Goal: Communication & Community: Answer question/provide support

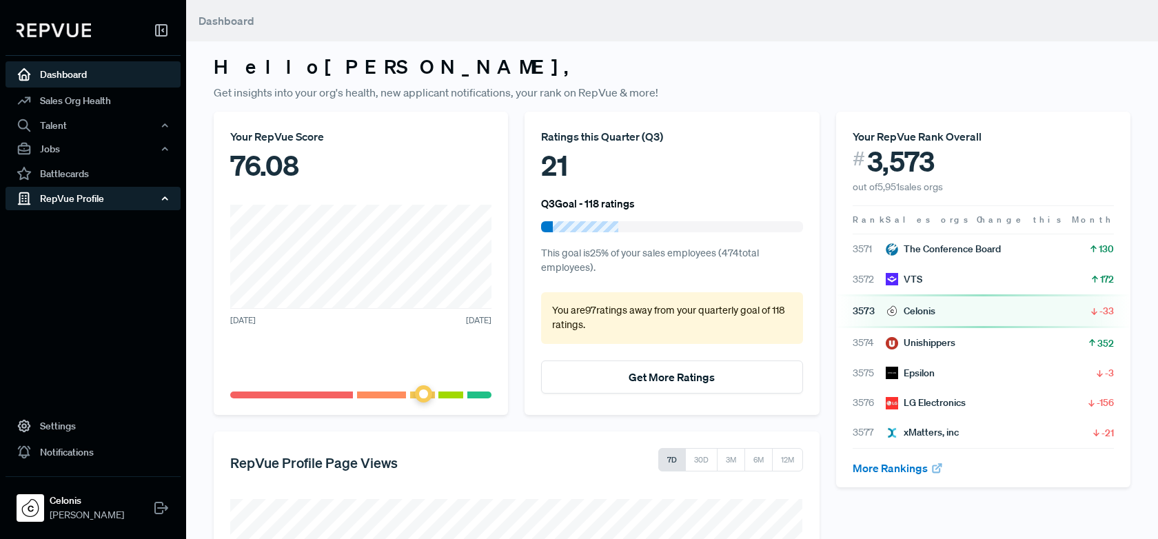
click at [125, 198] on div "RepVue Profile" at bounding box center [93, 198] width 175 height 23
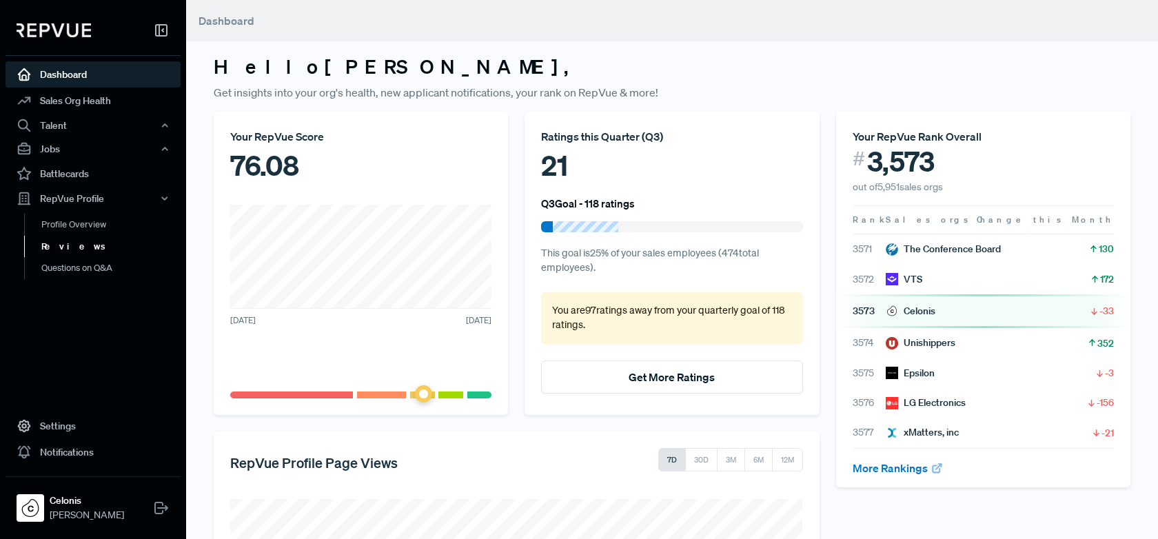
click at [112, 246] on link "Reviews" at bounding box center [111, 247] width 175 height 22
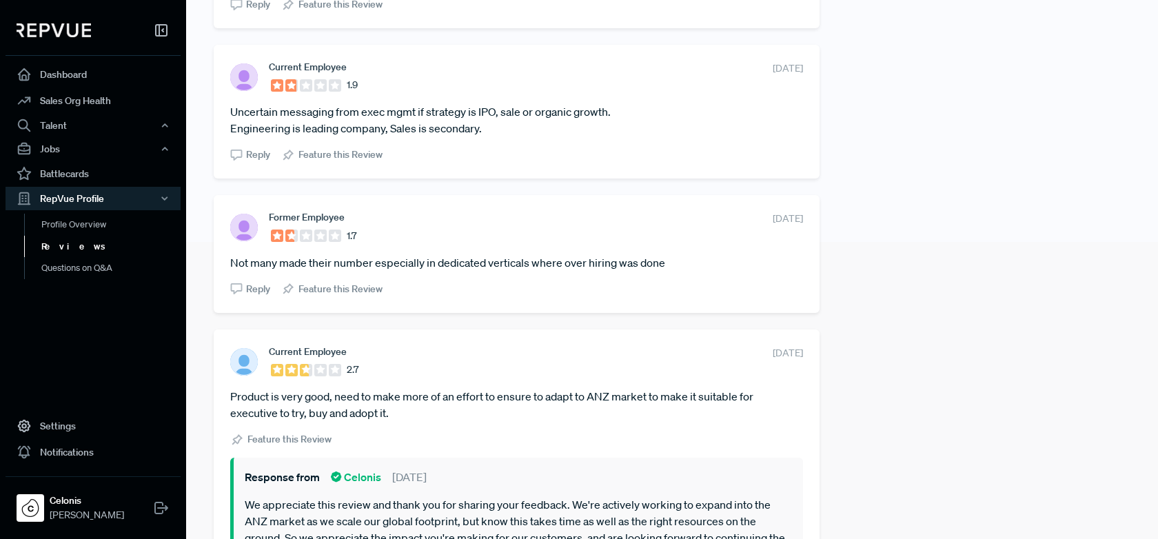
scroll to position [295, 0]
click at [250, 289] on span "Reply" at bounding box center [258, 291] width 24 height 14
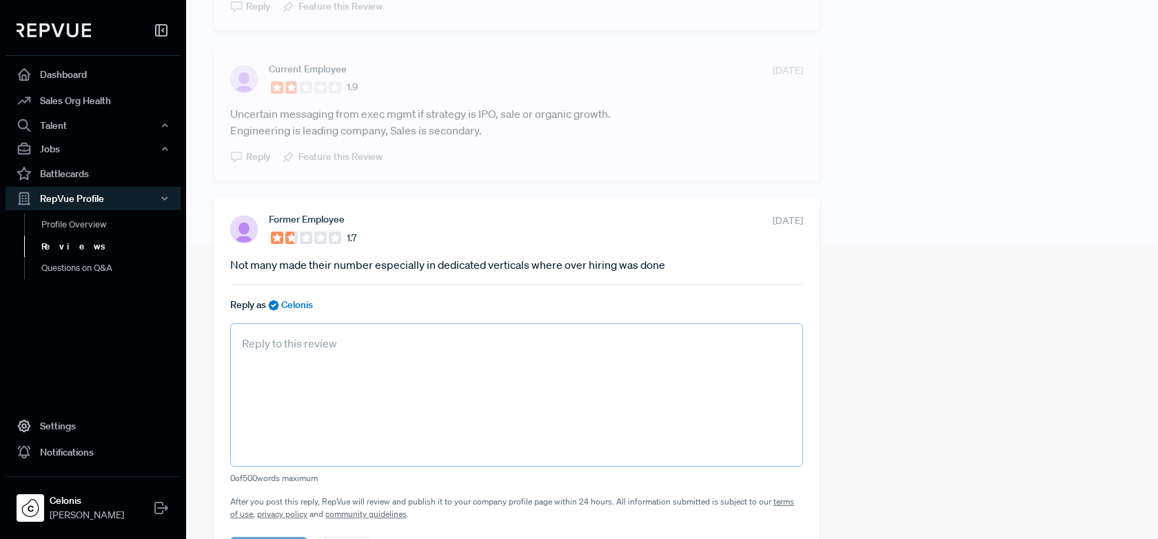
click at [309, 363] on textarea at bounding box center [516, 394] width 573 height 143
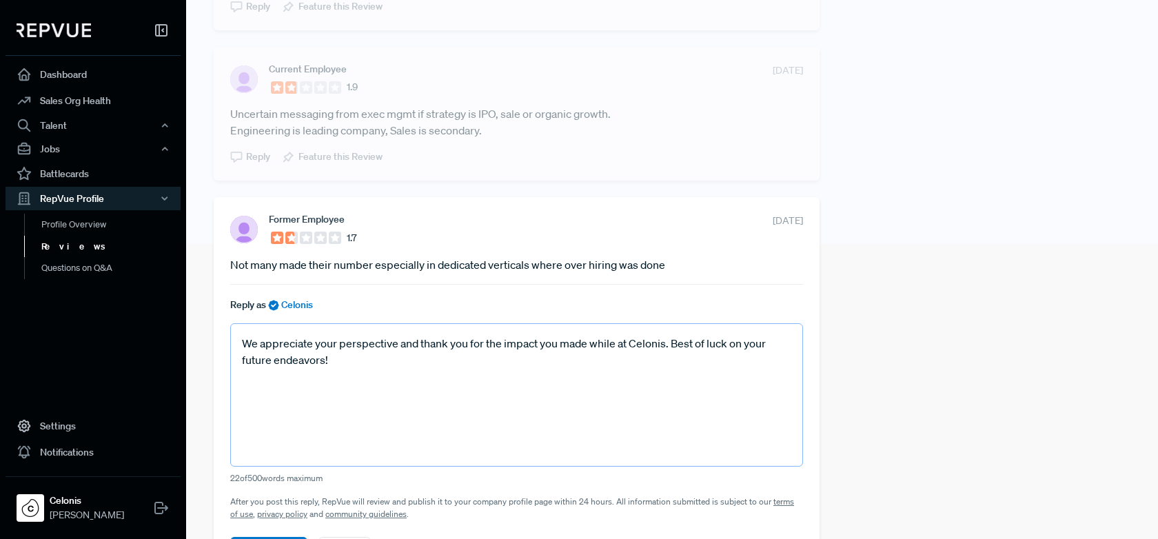
click at [592, 343] on textarea "We appreciate your perspective and thank you for the impact you made while at C…" at bounding box center [516, 394] width 573 height 143
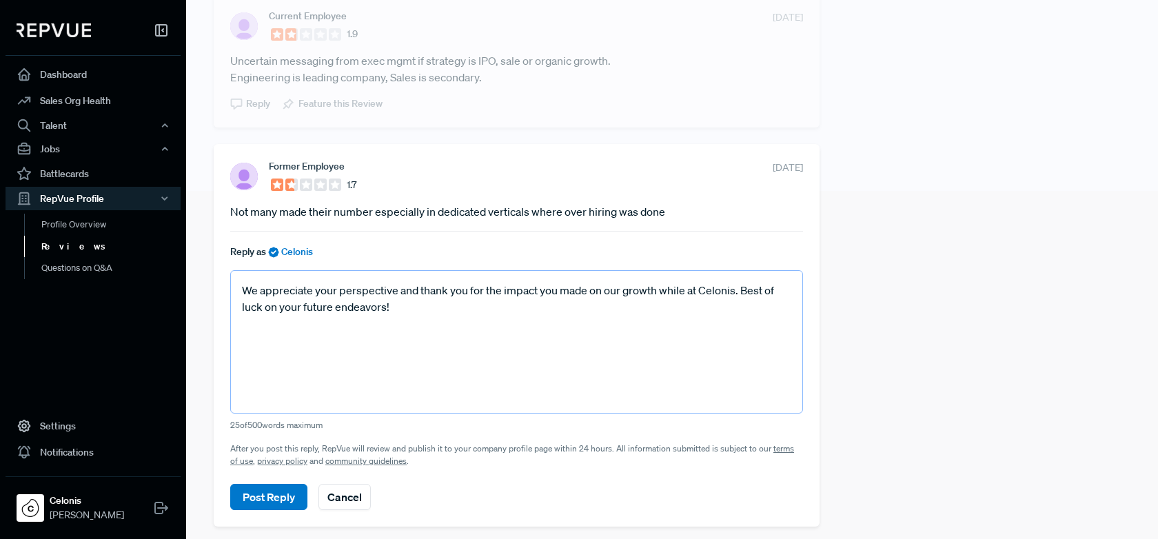
scroll to position [349, 0]
type textarea "We appreciate your perspective and thank you for the impact you made on our gro…"
click at [272, 493] on button "Post Reply" at bounding box center [268, 495] width 77 height 26
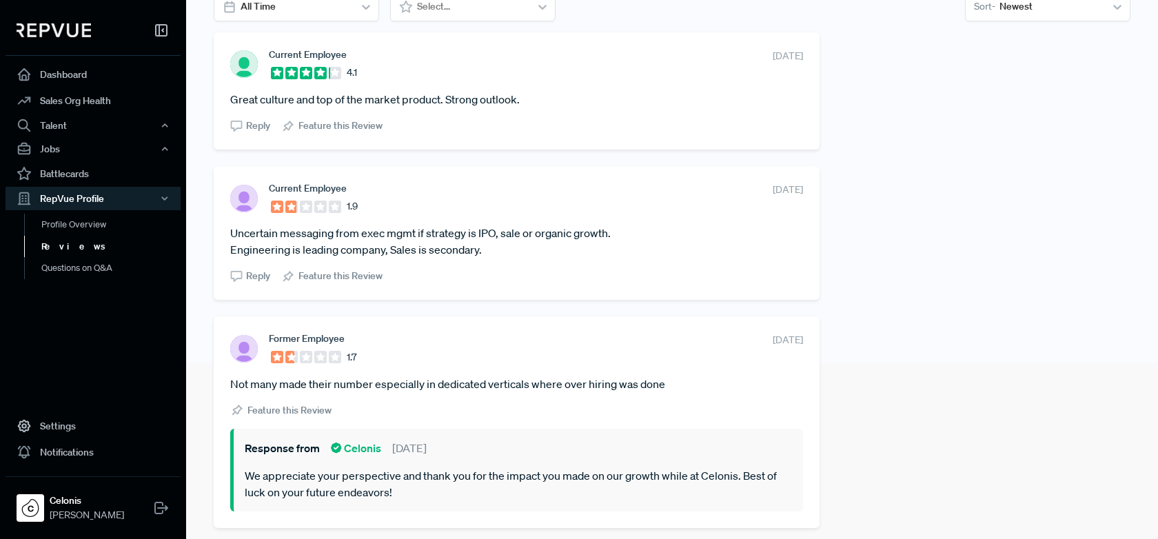
scroll to position [165, 0]
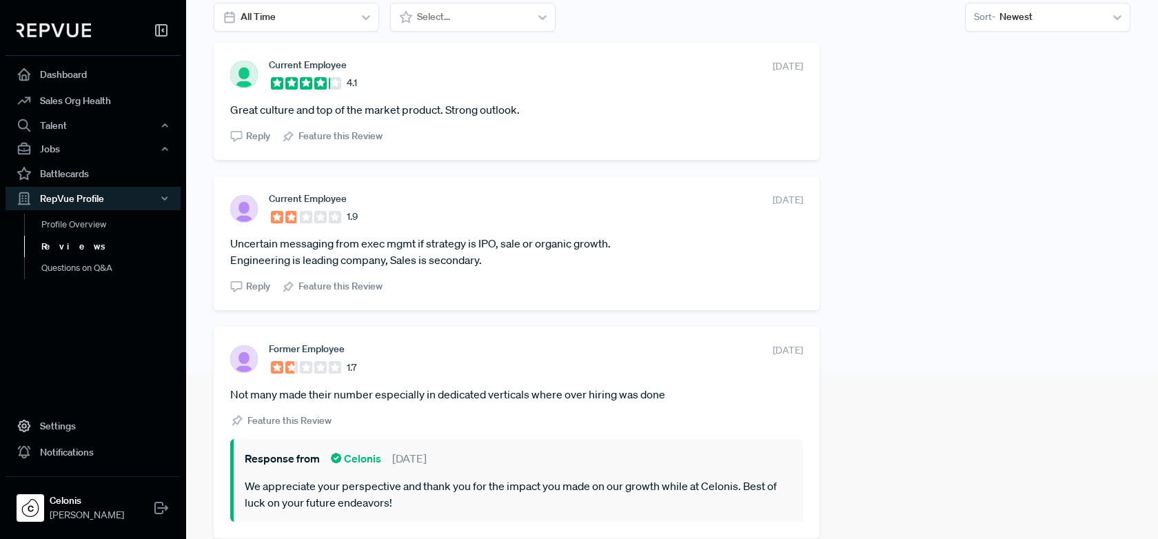
click at [254, 285] on span "Reply" at bounding box center [258, 286] width 24 height 14
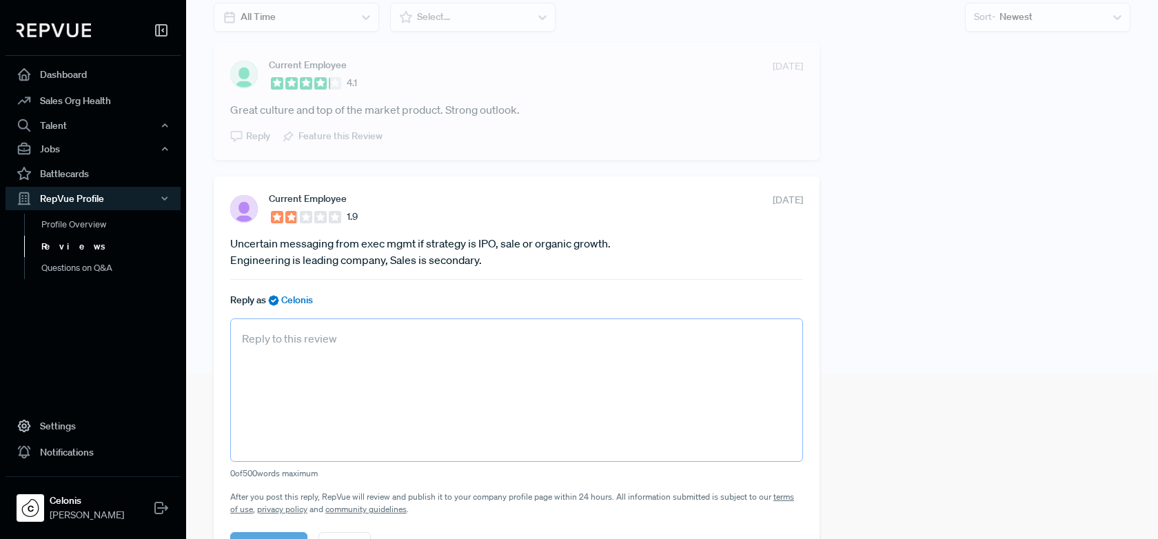
click at [371, 349] on textarea at bounding box center [516, 389] width 573 height 143
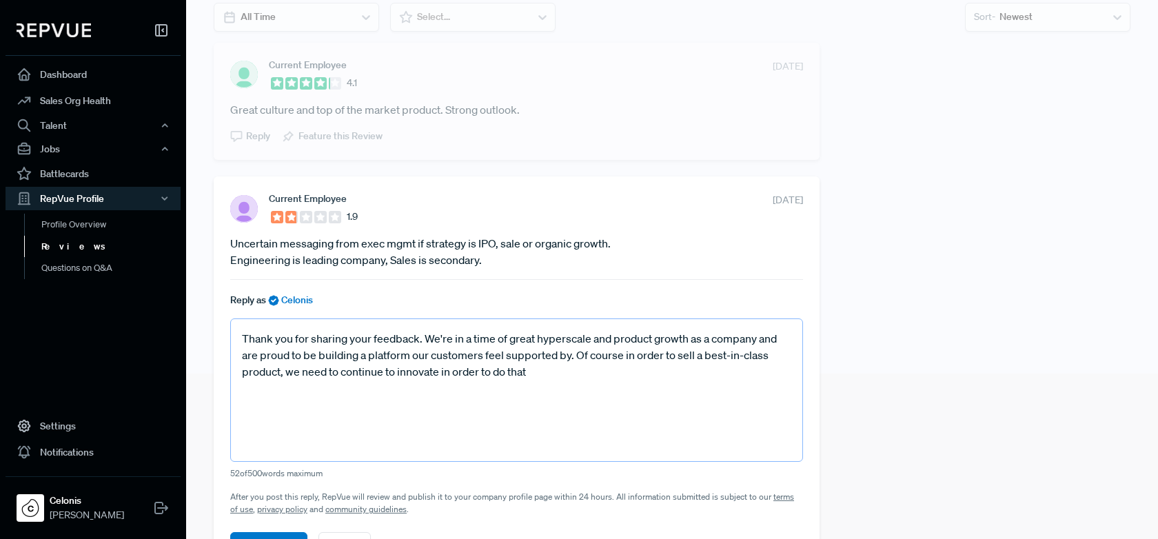
click at [675, 340] on textarea "Thank you for sharing your feedback. We're in a time of great hyperscale and pr…" at bounding box center [516, 389] width 573 height 143
click at [538, 374] on textarea "Thank you for sharing your feedback. We're in a time of great hyperscale and pr…" at bounding box center [516, 389] width 573 height 143
drag, startPoint x: 784, startPoint y: 373, endPoint x: 536, endPoint y: 375, distance: 248.8
click at [536, 375] on textarea "Thank you for sharing your feedback. We're in a time of great hyperscale and pr…" at bounding box center [516, 389] width 573 height 143
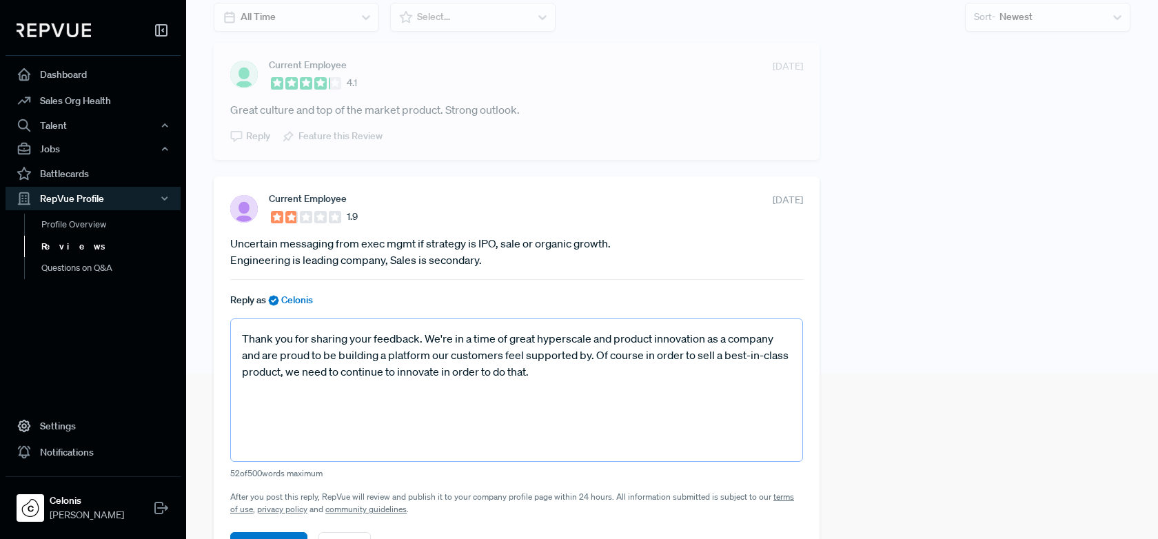
paste textarea "We are currently a privately held company which gives us the flexibility to mov…"
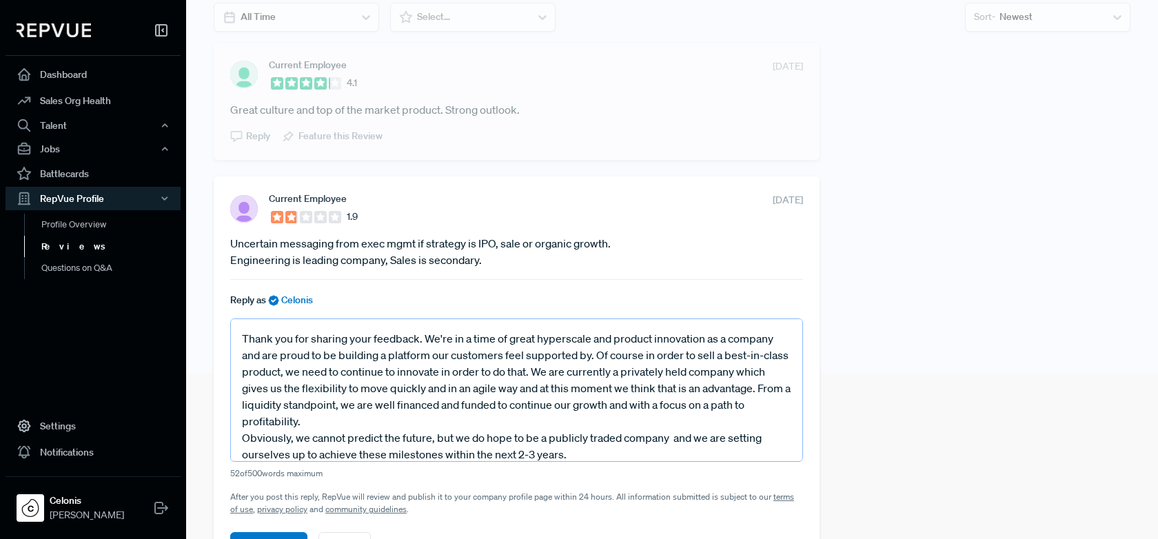
scroll to position [16, 0]
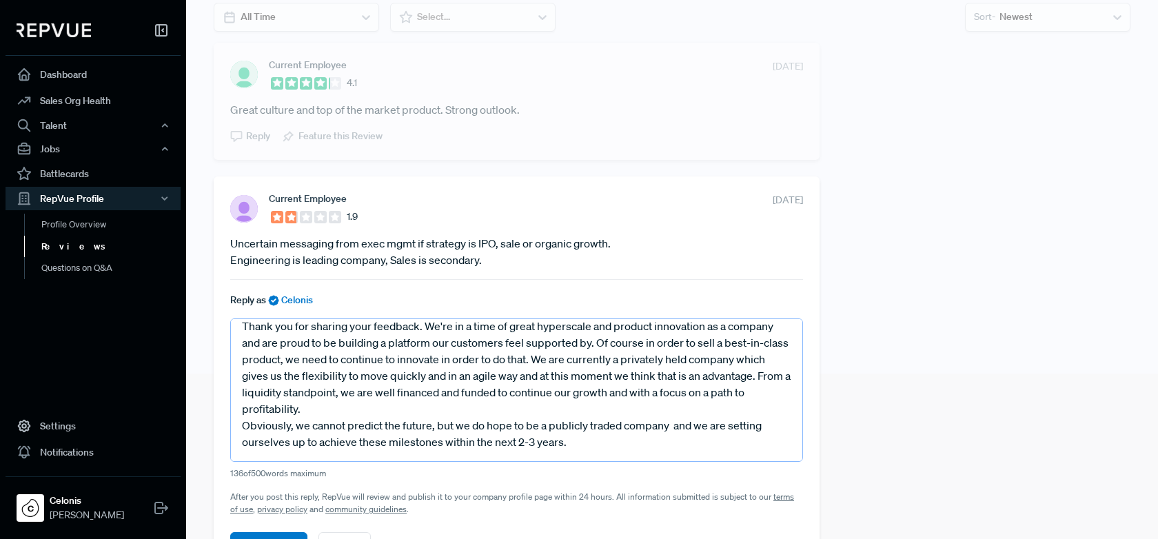
drag, startPoint x: 536, startPoint y: 356, endPoint x: 505, endPoint y: 392, distance: 47.9
click at [505, 392] on textarea "Thank you for sharing your feedback. We're in a time of great hyperscale and pr…" at bounding box center [516, 389] width 573 height 143
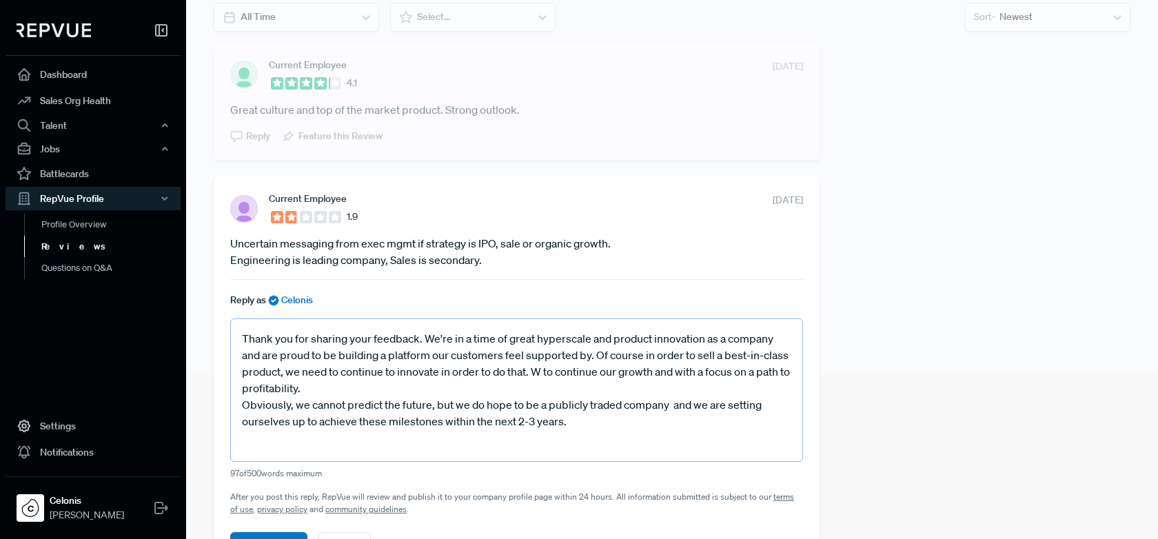
scroll to position [0, 0]
click at [243, 404] on textarea "Thank you for sharing your feedback. We're in a time of great hyperscale and pr…" at bounding box center [516, 389] width 573 height 143
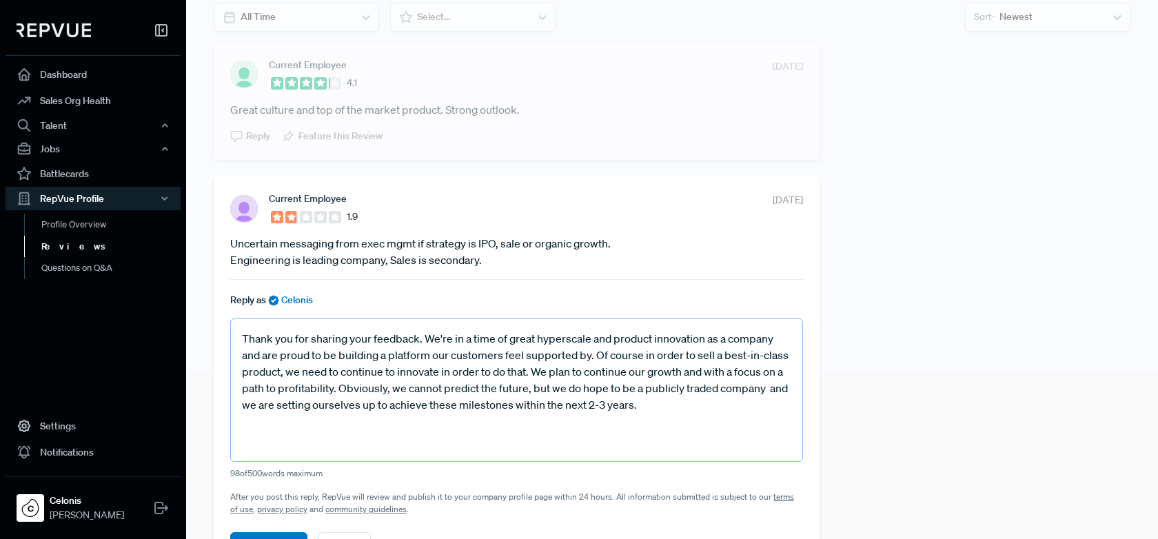
click at [435, 404] on textarea "Thank you for sharing your feedback. We're in a time of great hyperscale and pr…" at bounding box center [516, 389] width 573 height 143
click at [770, 394] on textarea "Thank you for sharing your feedback. We're in a time of great hyperscale and pr…" at bounding box center [516, 389] width 573 height 143
click at [668, 406] on textarea "Thank you for sharing your feedback. We're in a time of great hyperscale and pr…" at bounding box center [516, 389] width 573 height 143
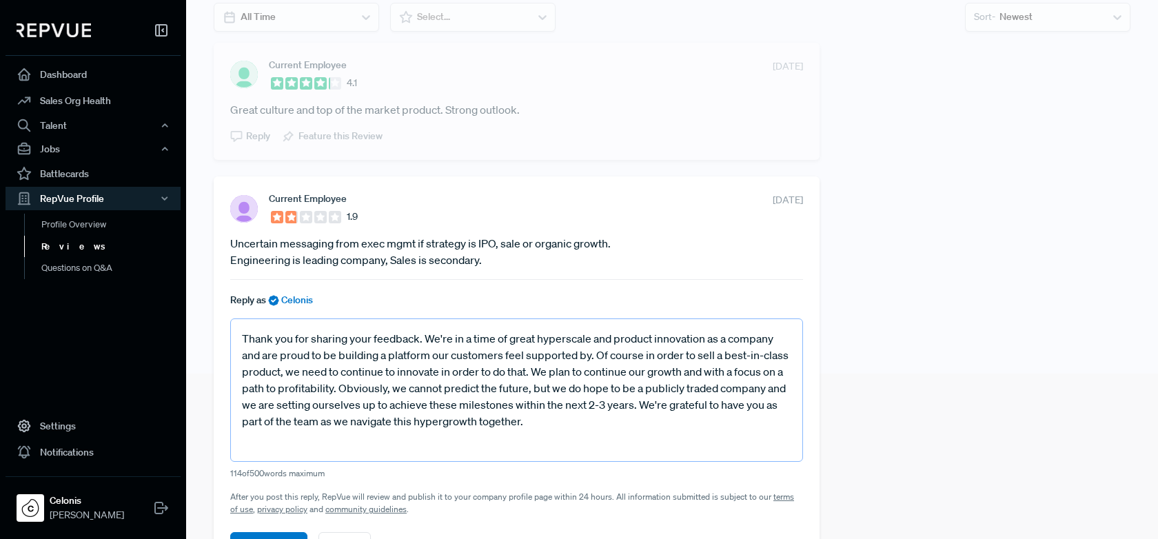
click at [361, 389] on textarea "Thank you for sharing your feedback. We're in a time of great hyperscale and pr…" at bounding box center [516, 389] width 573 height 143
drag, startPoint x: 635, startPoint y: 407, endPoint x: 340, endPoint y: 387, distance: 295.7
click at [340, 387] on textarea "Thank you for sharing your feedback. We're in a time of great hyperscale and pr…" at bounding box center [516, 389] width 573 height 143
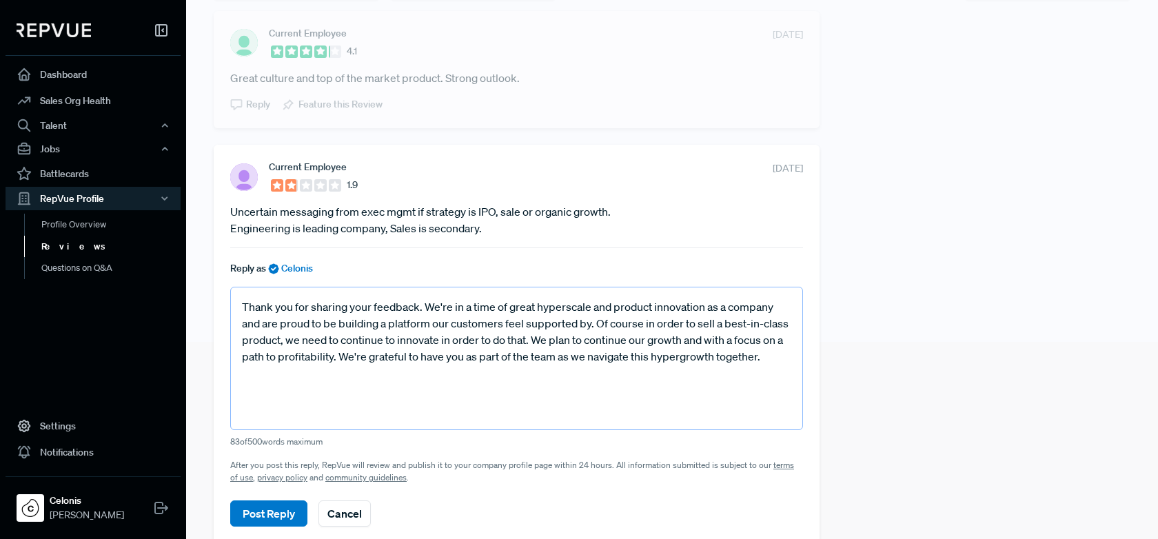
scroll to position [214, 0]
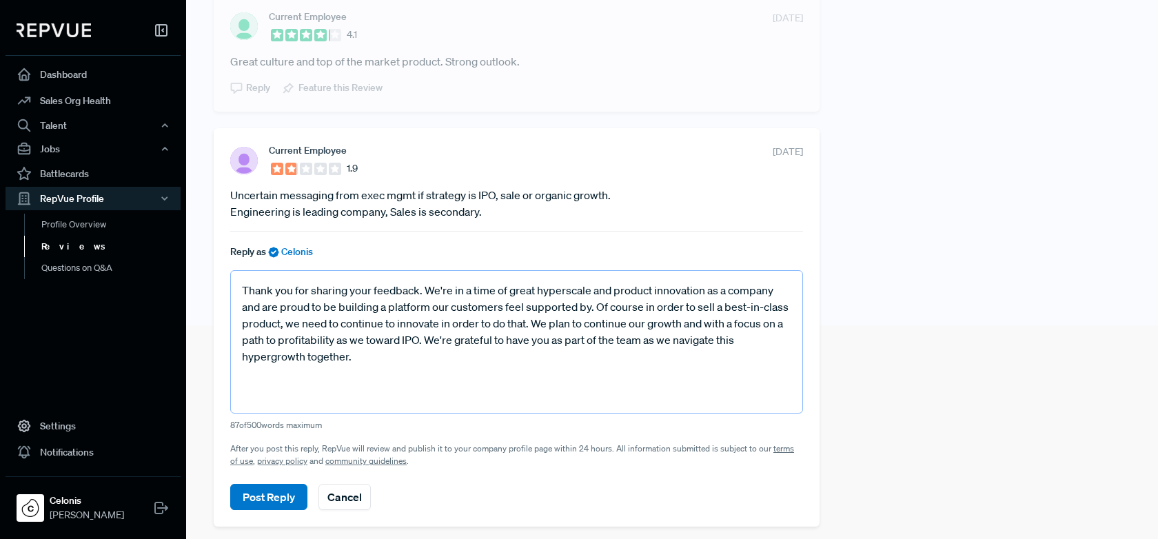
click at [362, 343] on textarea "Thank you for sharing your feedback. We're in a time of great hyperscale and pr…" at bounding box center [516, 341] width 573 height 143
click at [442, 343] on textarea "Thank you for sharing your feedback. We're in a time of great hyperscale and pr…" at bounding box center [516, 341] width 573 height 143
type textarea "Thank you for sharing your feedback. We're in a time of great hyperscale and pr…"
click at [270, 493] on button "Post Reply" at bounding box center [268, 497] width 77 height 26
